Goal: Information Seeking & Learning: Learn about a topic

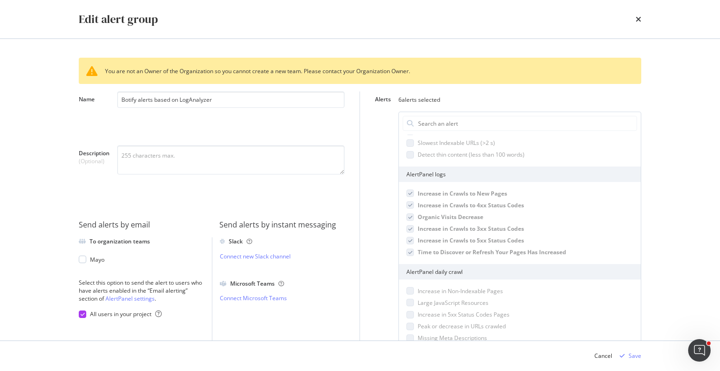
scroll to position [109, 0]
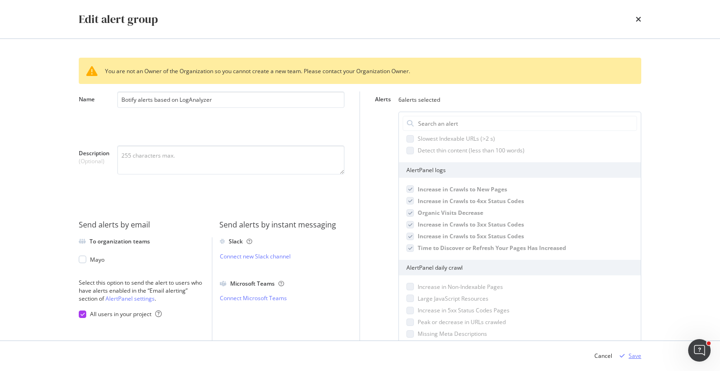
click at [634, 353] on div "Save" at bounding box center [634, 355] width 13 height 8
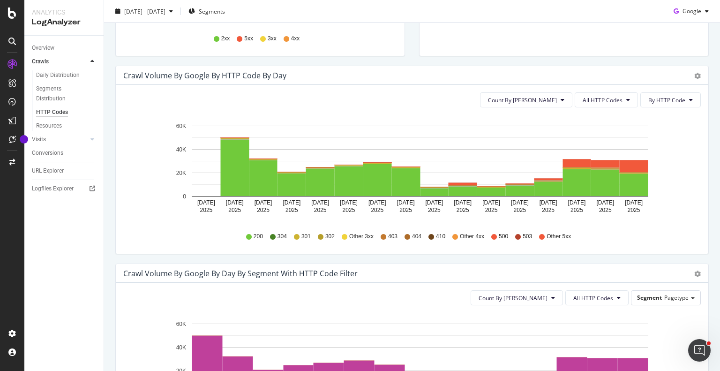
scroll to position [245, 0]
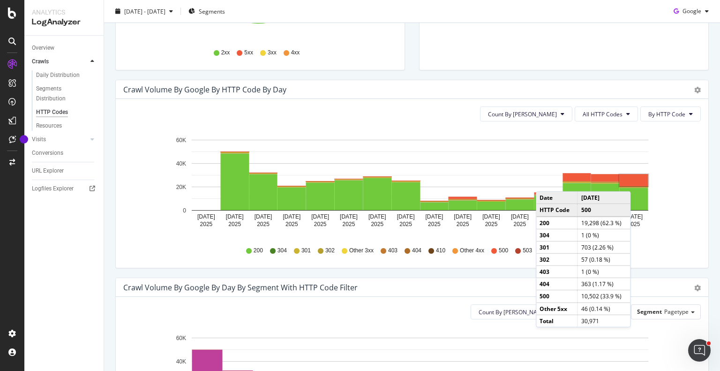
click at [633, 181] on rect "A chart." at bounding box center [633, 180] width 29 height 12
